Goal: Navigation & Orientation: Find specific page/section

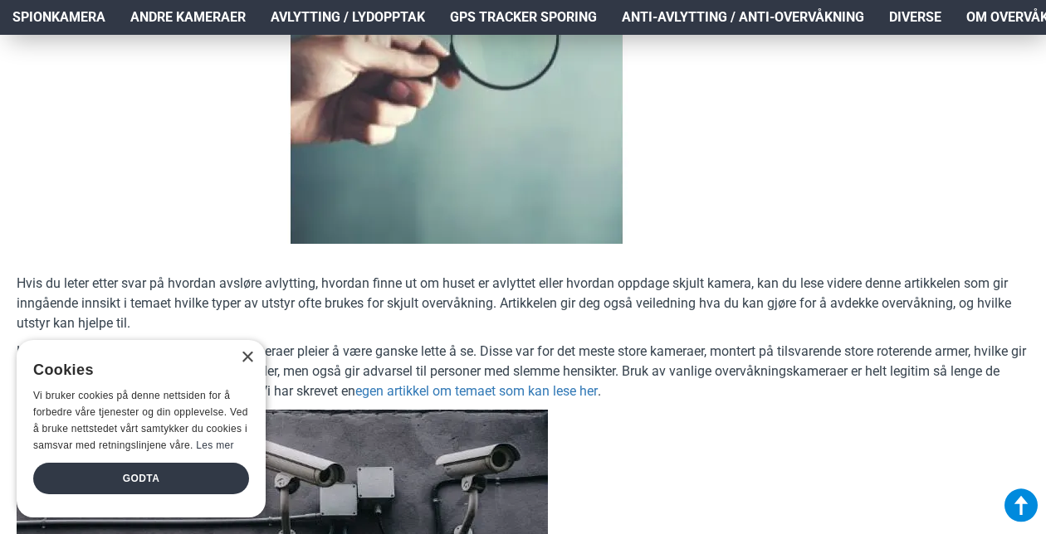
scroll to position [471, 0]
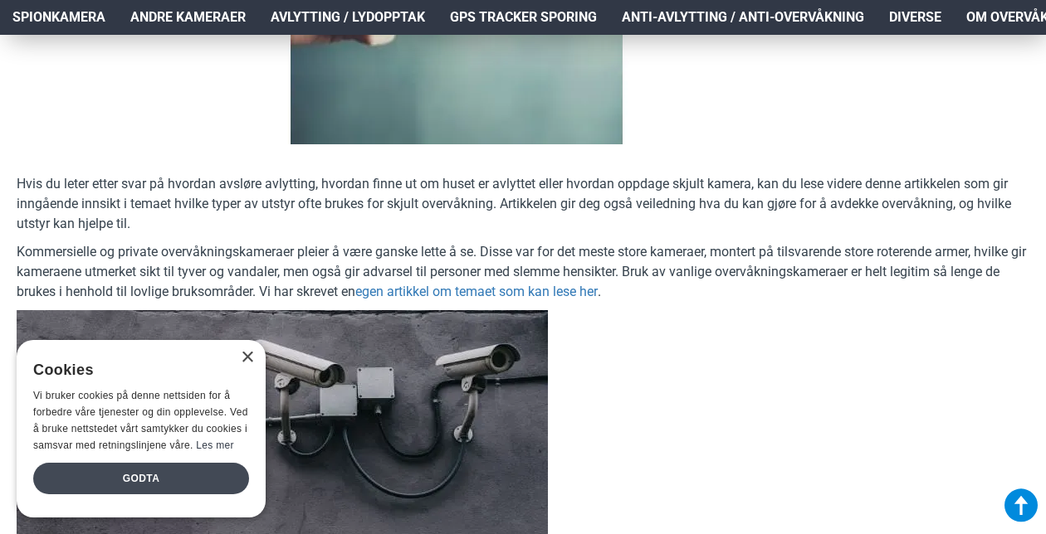
click at [149, 470] on div "Godta" at bounding box center [141, 479] width 216 height 32
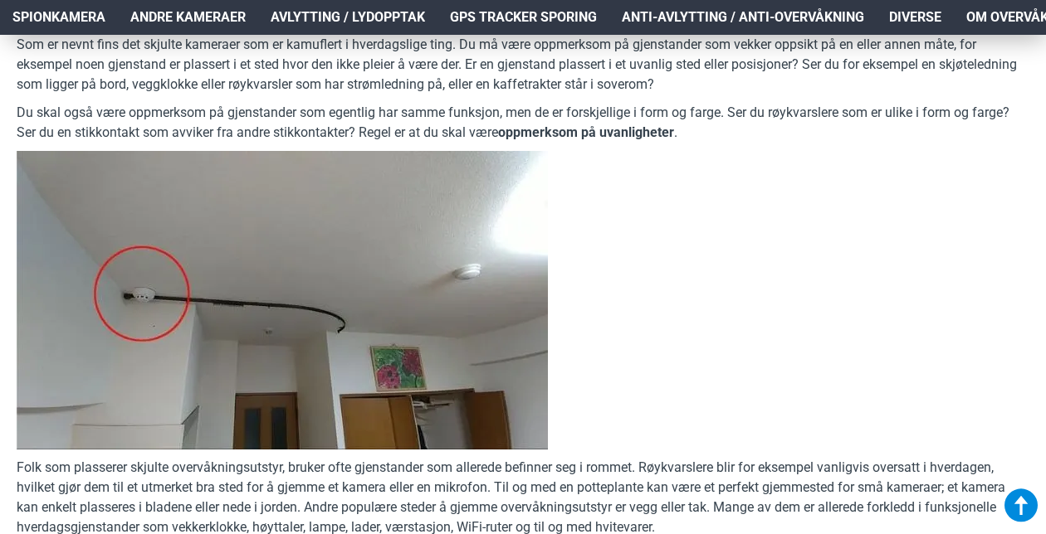
scroll to position [2006, 0]
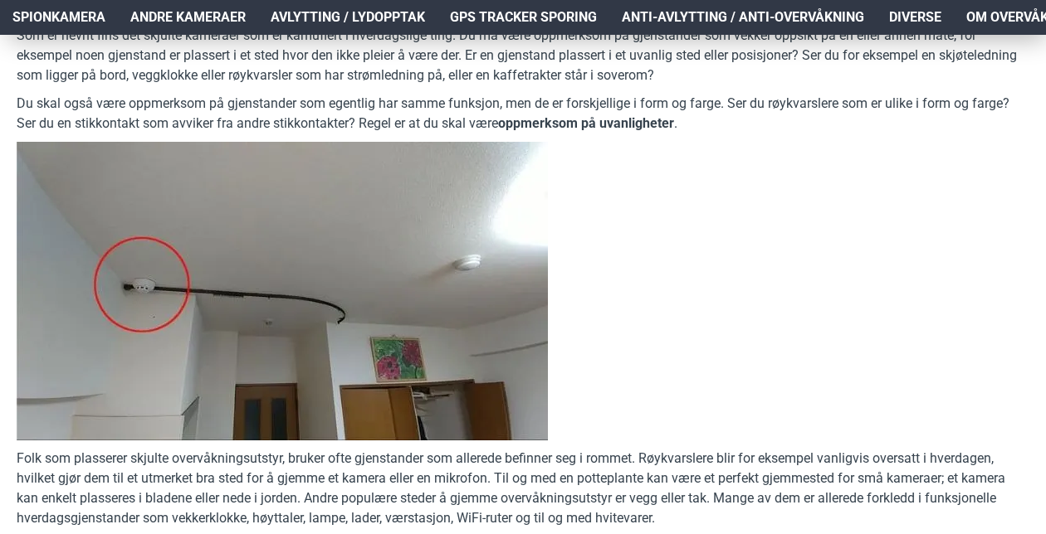
click at [712, 337] on p at bounding box center [523, 291] width 1012 height 299
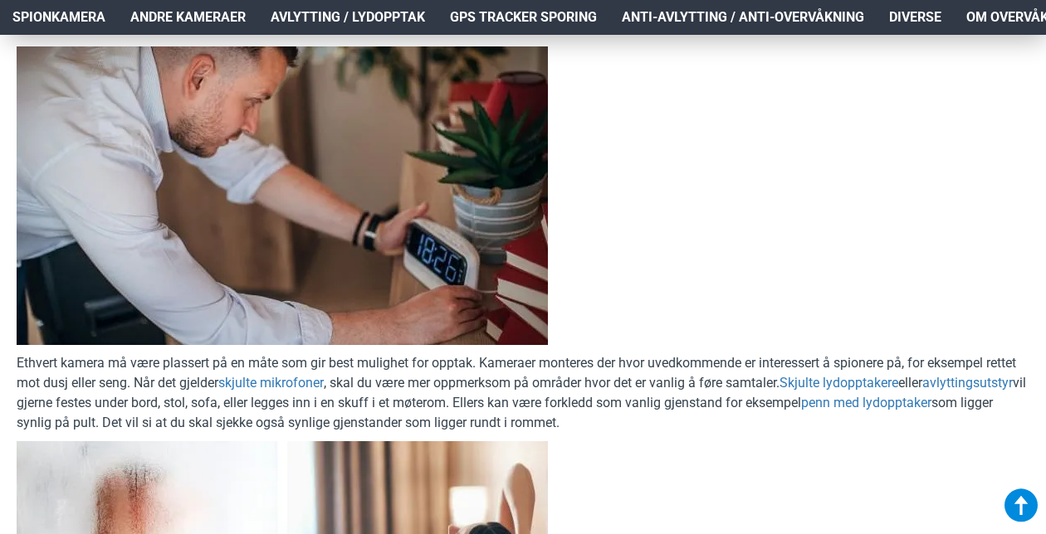
scroll to position [2260, 0]
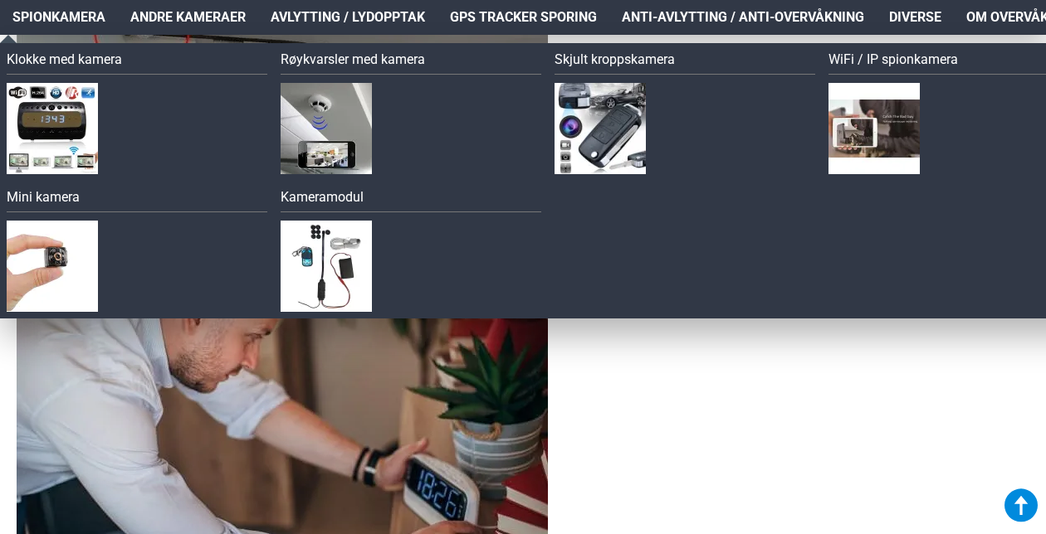
click at [71, 23] on span "Spionkamera" at bounding box center [58, 17] width 93 height 20
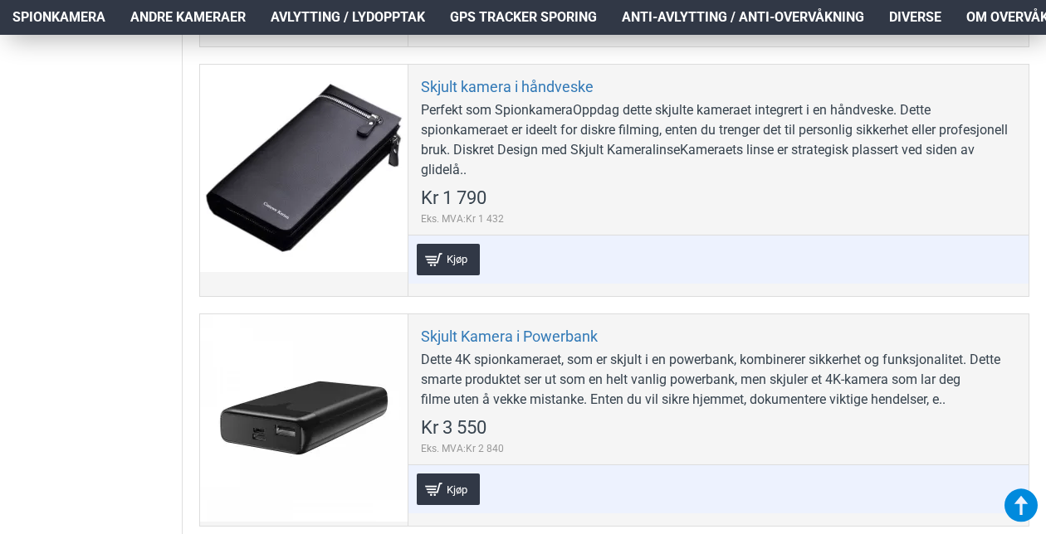
scroll to position [5427, 0]
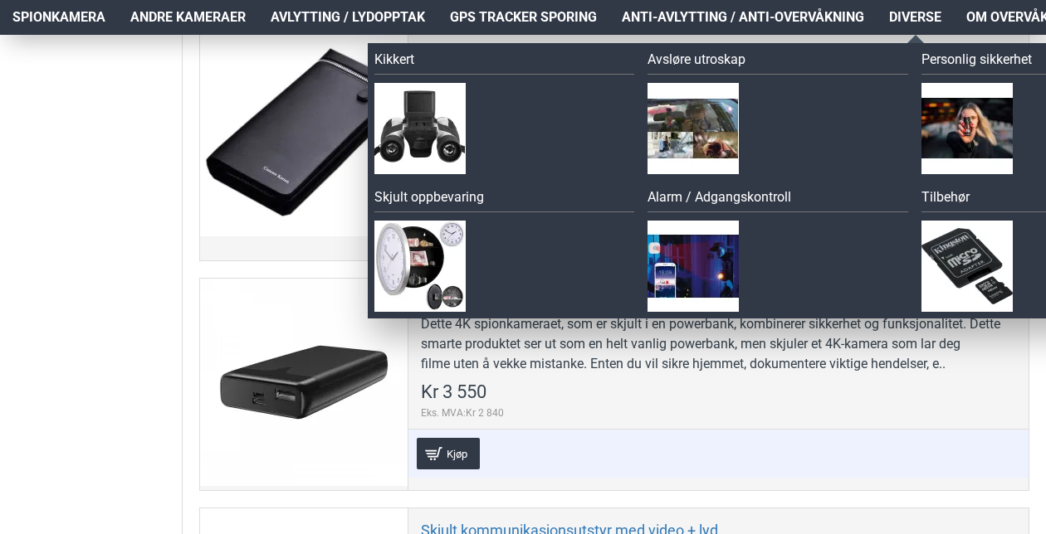
click at [914, 14] on span "Diverse" at bounding box center [915, 17] width 52 height 20
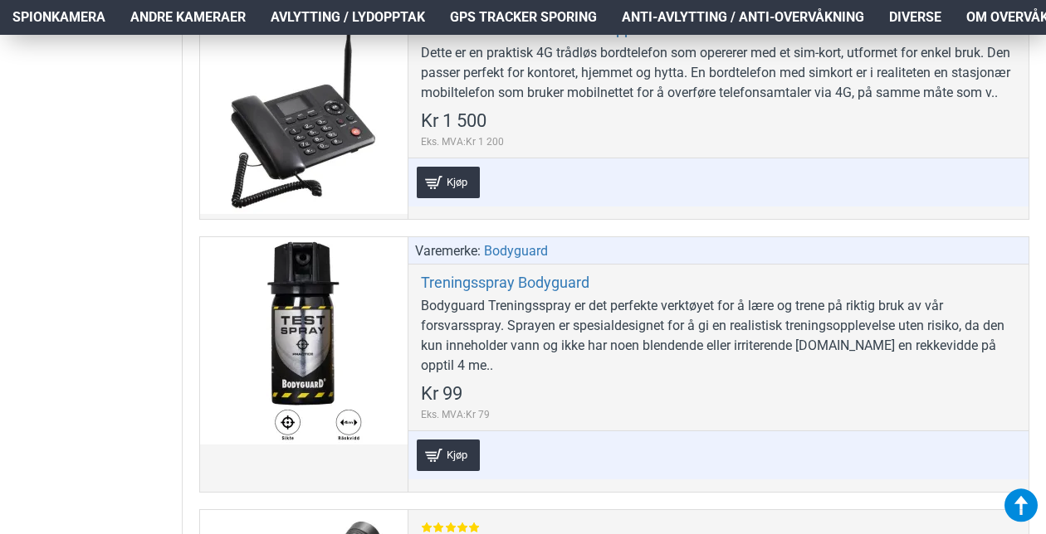
scroll to position [9449, 0]
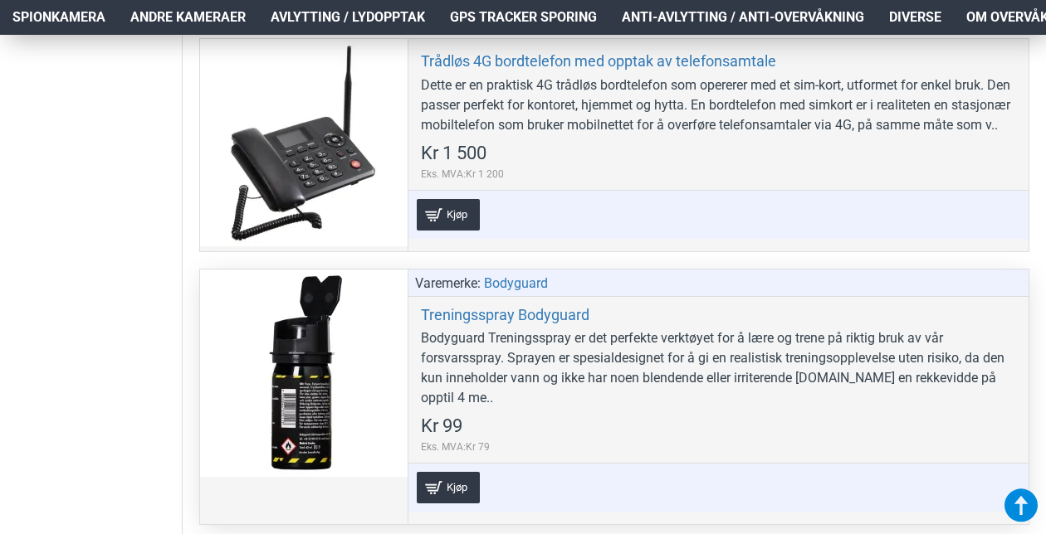
click at [651, 397] on div "Varemerke: Bodyguard Treningsspray Bodyguard Bodyguard Treningsspray er det per…" at bounding box center [717, 397] width 621 height 255
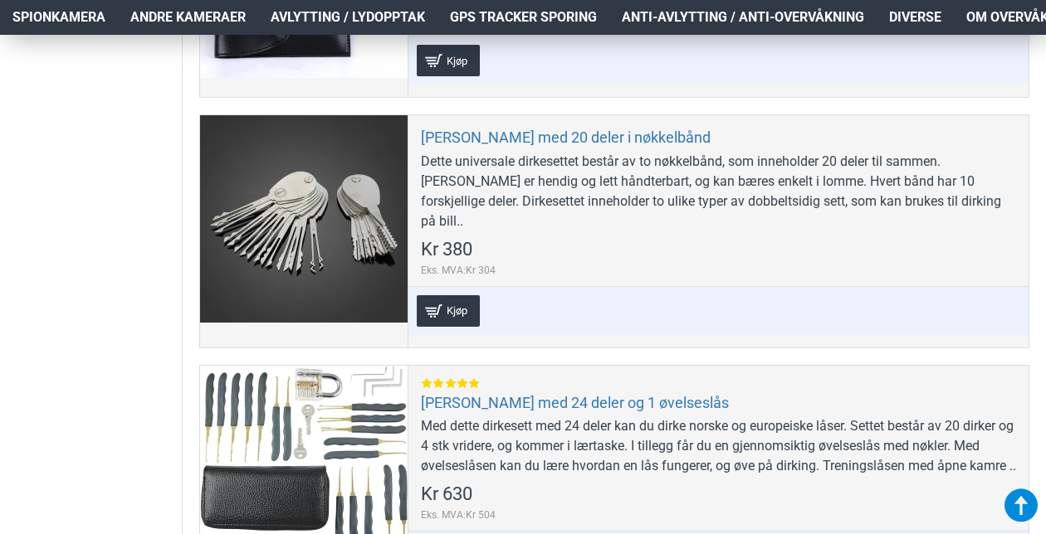
scroll to position [0, 0]
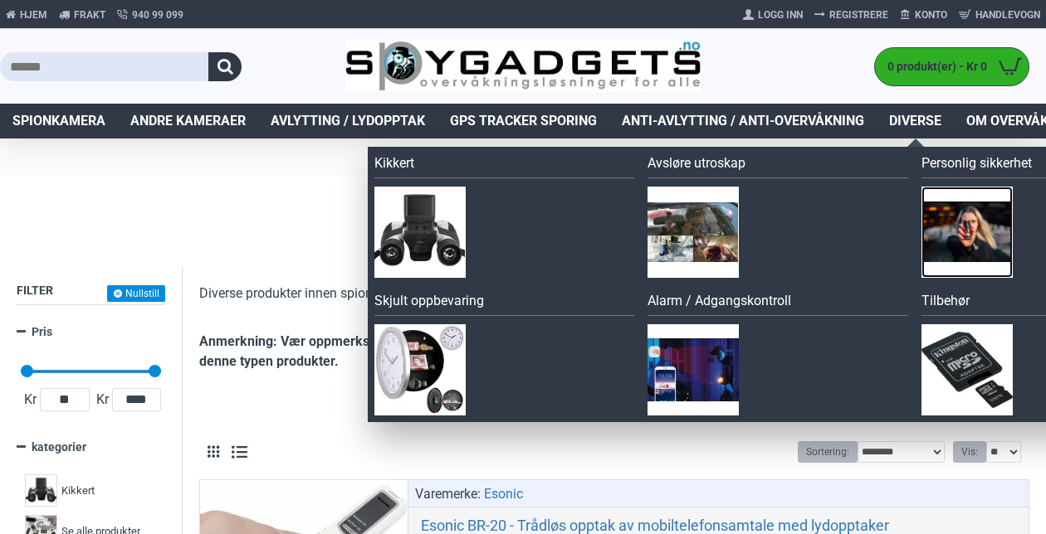
click at [964, 202] on img at bounding box center [966, 232] width 91 height 91
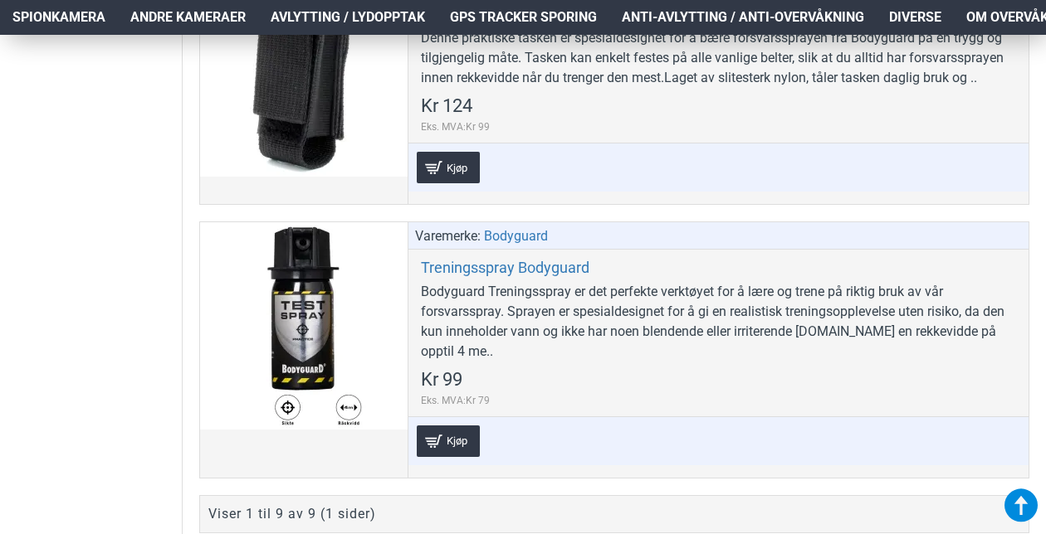
scroll to position [2224, 0]
